Goal: Ask a question: Seek information or help from site administrators or community

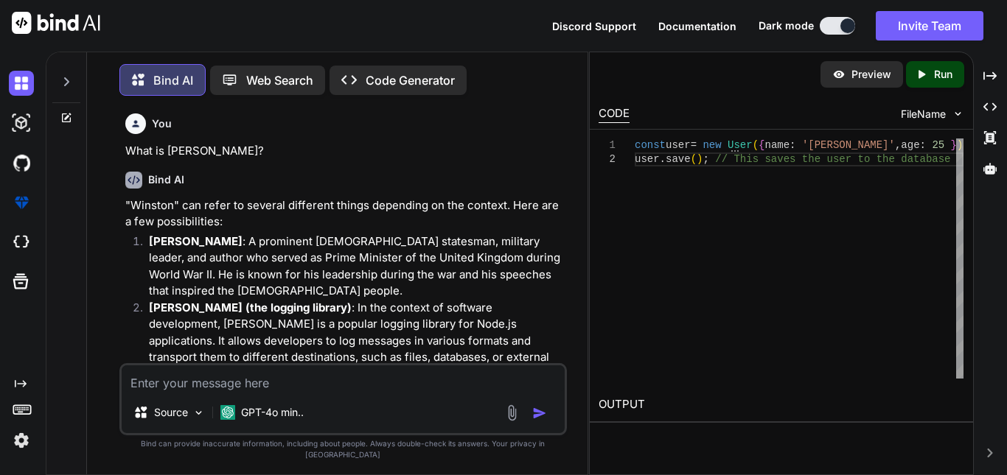
scroll to position [7057, 0]
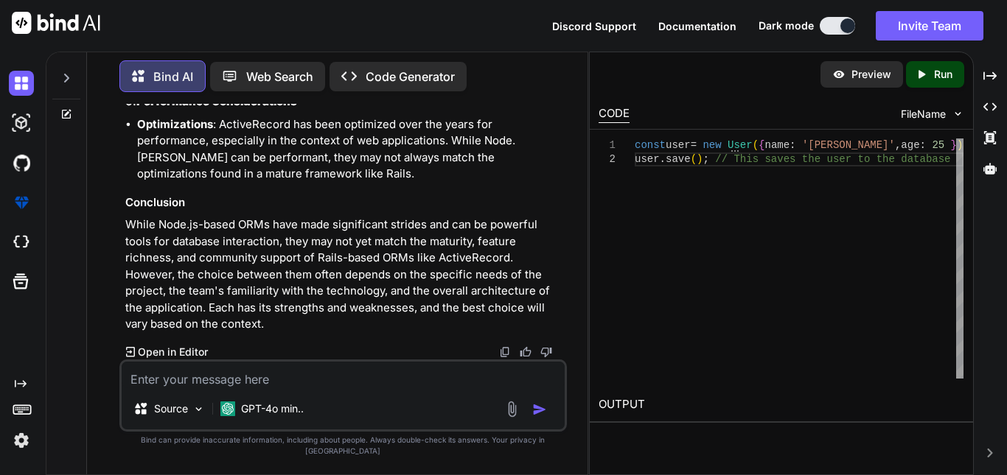
type textarea "like neondb is for postgres query tell me something for sql"
type textarea "x"
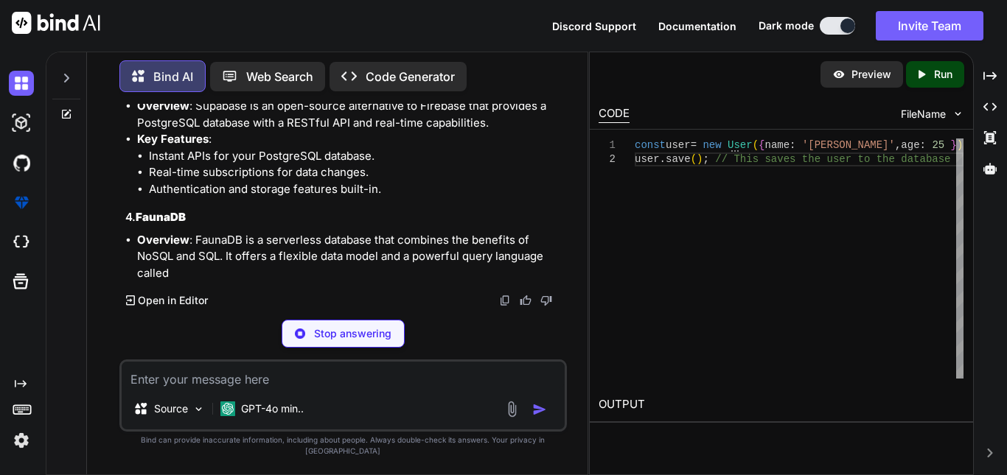
scroll to position [7824, 0]
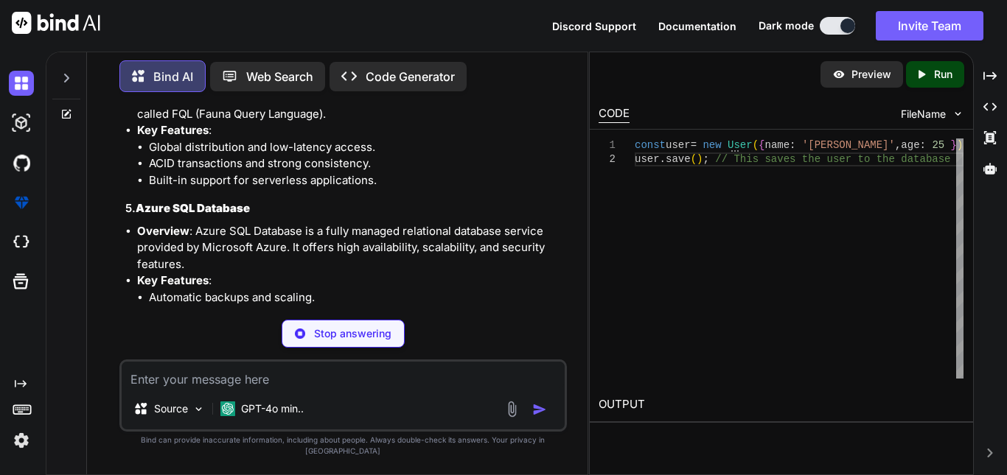
type textarea "x"
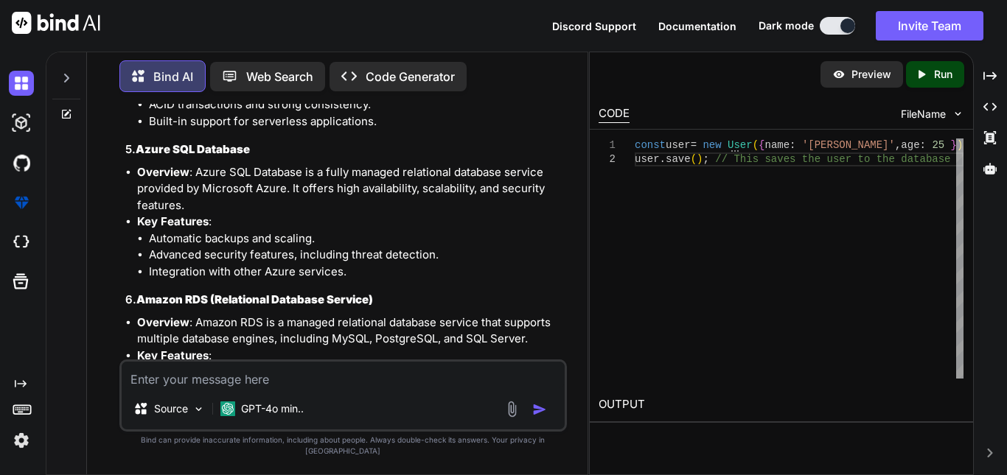
scroll to position [7872, 0]
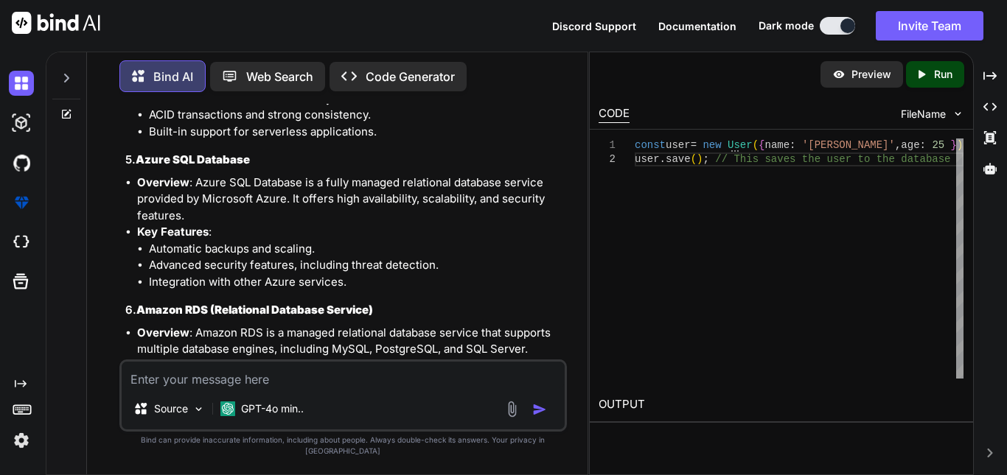
copy strong "PlanetScale"
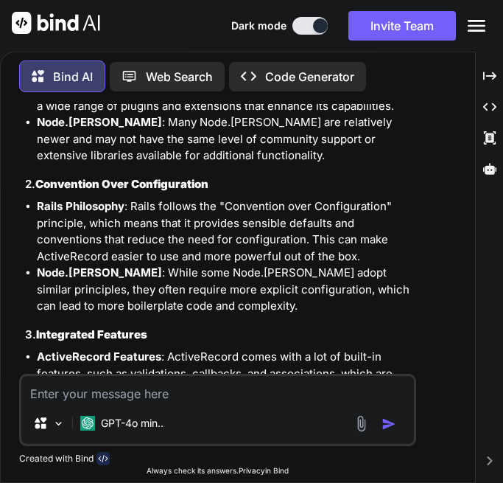
scroll to position [6986, 0]
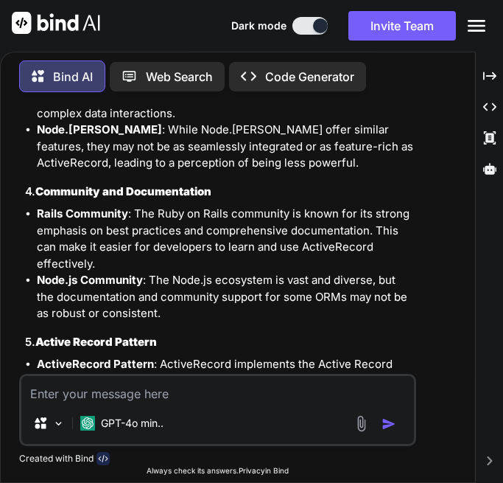
click at [76, 392] on textarea at bounding box center [218, 389] width 394 height 27
paste textarea "# ORM - Object Relational Mapper Sequalize : With the help of sequalize we can …"
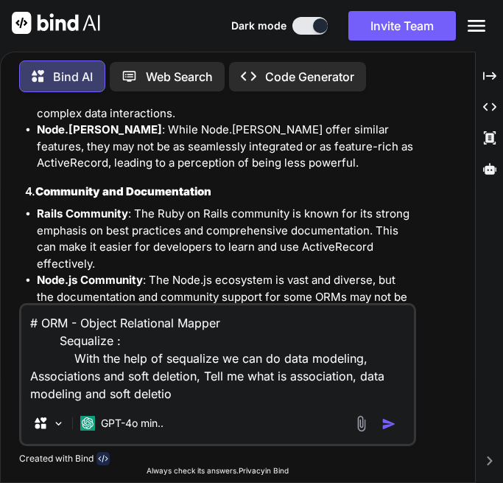
type textarea "# ORM - Object Relational Mapper Sequalize : With the help of sequalize we can …"
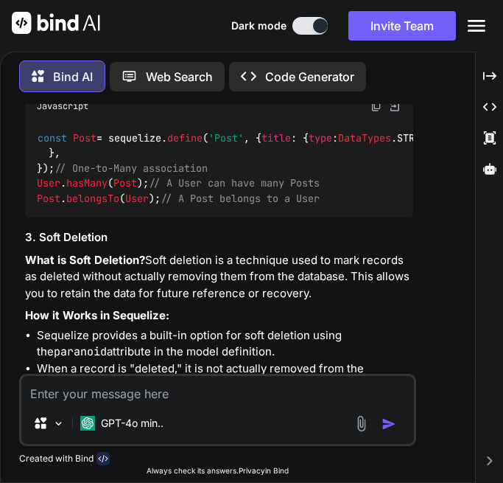
scroll to position [9495, 0]
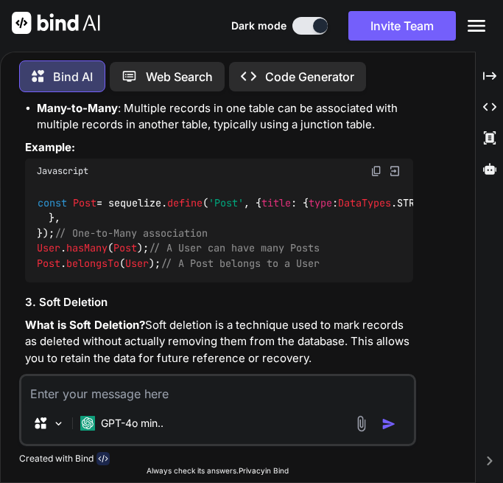
drag, startPoint x: 25, startPoint y: 160, endPoint x: 112, endPoint y: 212, distance: 101.1
drag, startPoint x: 24, startPoint y: 123, endPoint x: 128, endPoint y: 215, distance: 138.4
click at [128, 215] on div "You What is [PERSON_NAME]? Bind AI "Winston" can refer to several different thi…" at bounding box center [219, 239] width 395 height 270
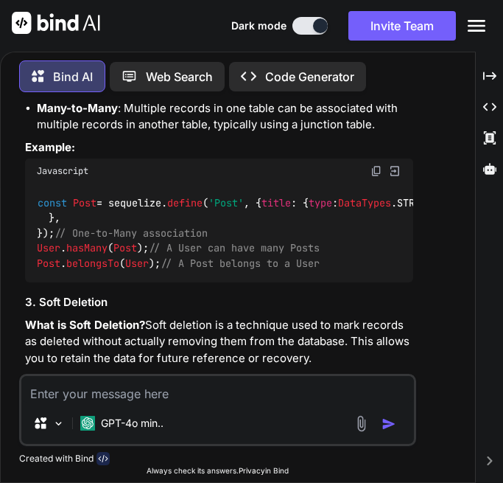
copy div "1. Data Modeling What is Data Modeling? Data modeling is the process of definin…"
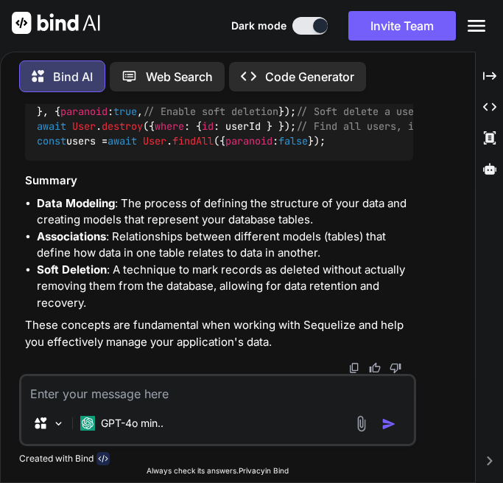
scroll to position [10011, 0]
drag, startPoint x: 23, startPoint y: 160, endPoint x: 393, endPoint y: 338, distance: 410.8
click at [393, 338] on div "You What is [PERSON_NAME]? Bind AI "Winston" can refer to several different thi…" at bounding box center [219, 239] width 395 height 270
copy div "What are Associations? Associations in Sequelize define relationships between d…"
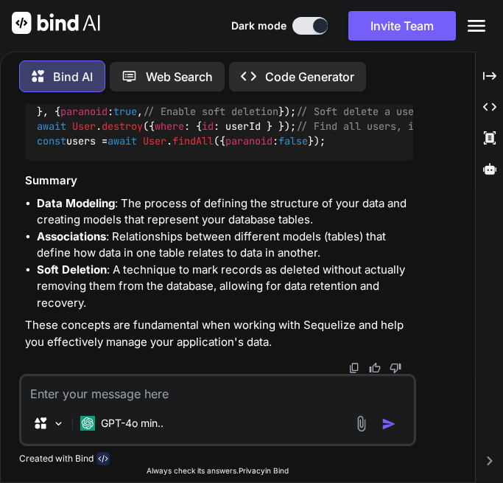
drag, startPoint x: 25, startPoint y: 119, endPoint x: 400, endPoint y: 316, distance: 423.1
copy div "2. Associations What are Associations? Associations in Sequelize define relatio…"
drag, startPoint x: 27, startPoint y: 154, endPoint x: 225, endPoint y: 327, distance: 262.3
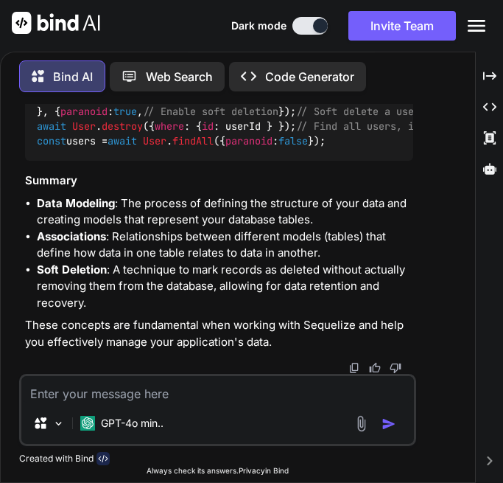
copy div "3. Soft Deletion What is Soft Deletion? Soft deletion is a technique used to ma…"
drag, startPoint x: 53, startPoint y: 189, endPoint x: 344, endPoint y: 192, distance: 291.2
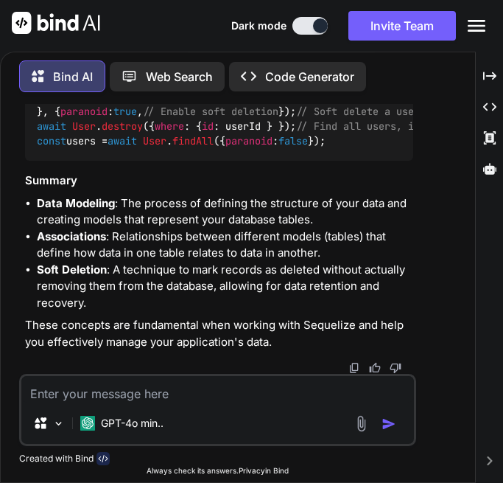
scroll to position [10773, 0]
click at [63, 118] on span "paranoid" at bounding box center [83, 111] width 47 height 13
drag, startPoint x: 24, startPoint y: 126, endPoint x: 216, endPoint y: 302, distance: 260.3
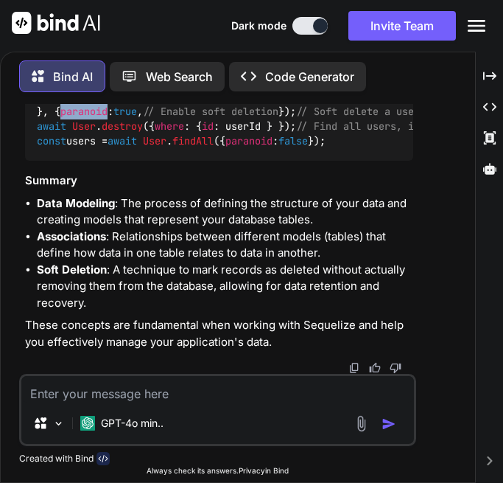
copy div "3. Soft Deletion What is Soft Deletion? Soft deletion is a technique used to ma…"
click at [103, 395] on textarea at bounding box center [218, 389] width 394 height 27
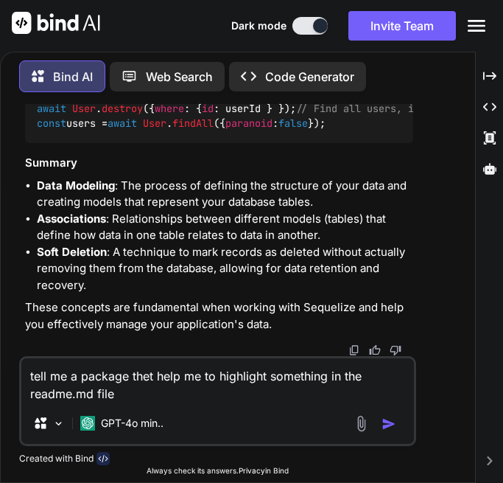
type textarea "tell me a package thet help me to highlight something in the readme.md file"
click at [391, 424] on img "button" at bounding box center [389, 424] width 15 height 15
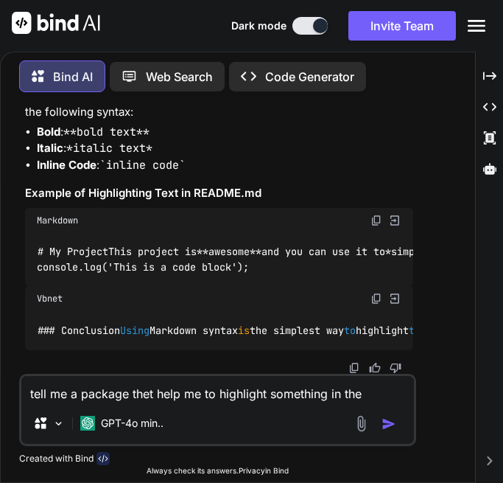
scroll to position [11457, 0]
click at [99, 390] on textarea "tell me a package thet help me to highlight something in the readme.md file" at bounding box center [218, 389] width 394 height 27
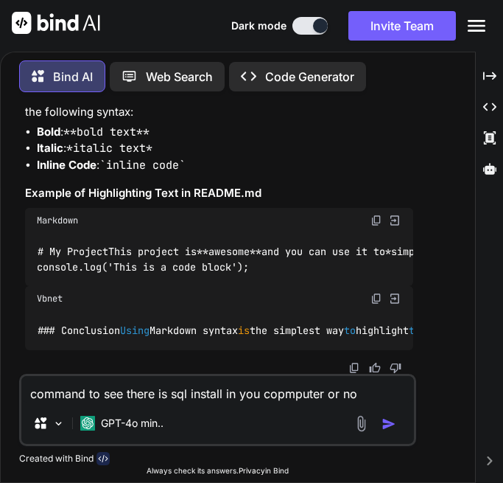
type textarea "command to see there is sql install in you copmputer or not"
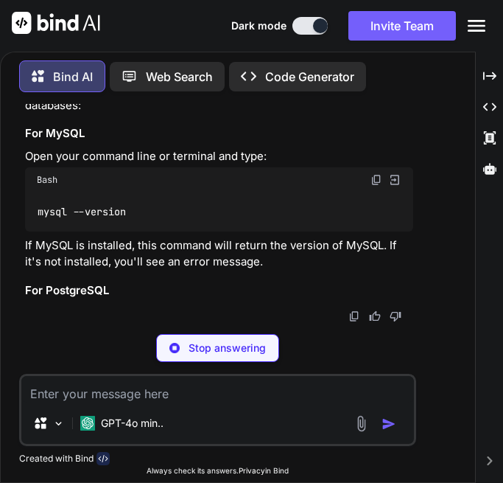
scroll to position [12667, 0]
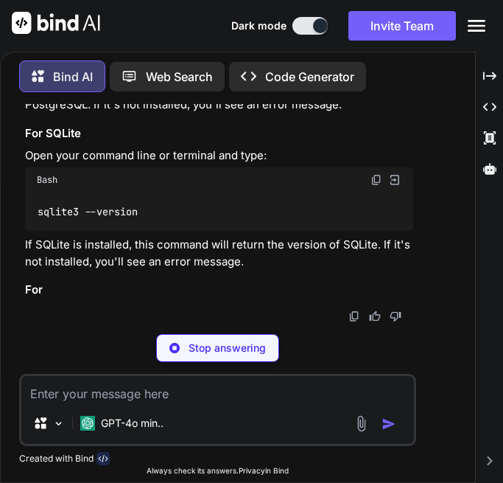
drag, startPoint x: 142, startPoint y: 254, endPoint x: 29, endPoint y: 260, distance: 112.9
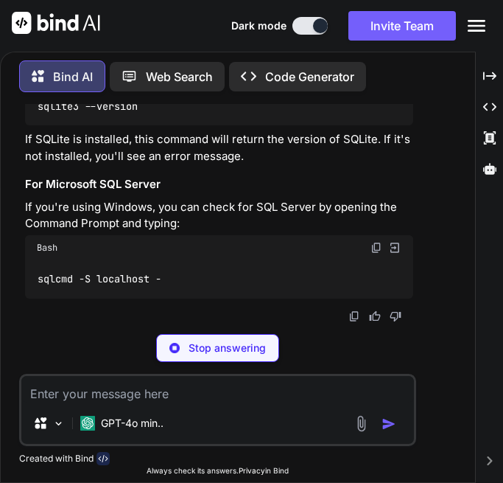
copy code "mysql --version"
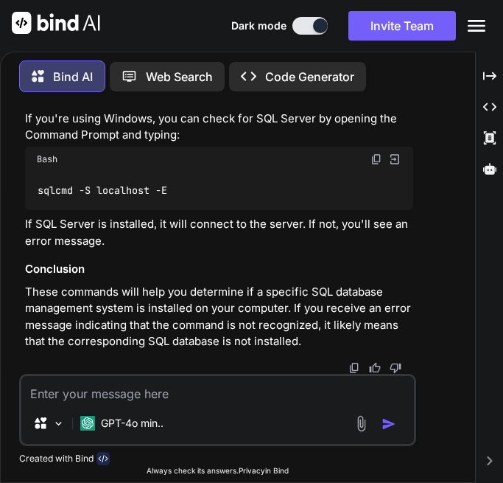
scroll to position [13036, 0]
